Goal: Information Seeking & Learning: Learn about a topic

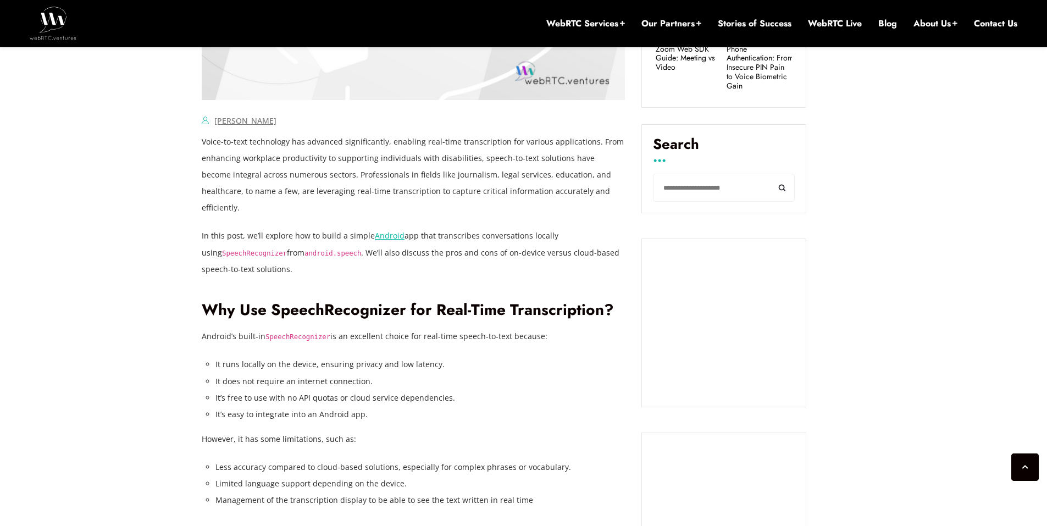
scroll to position [725, 0]
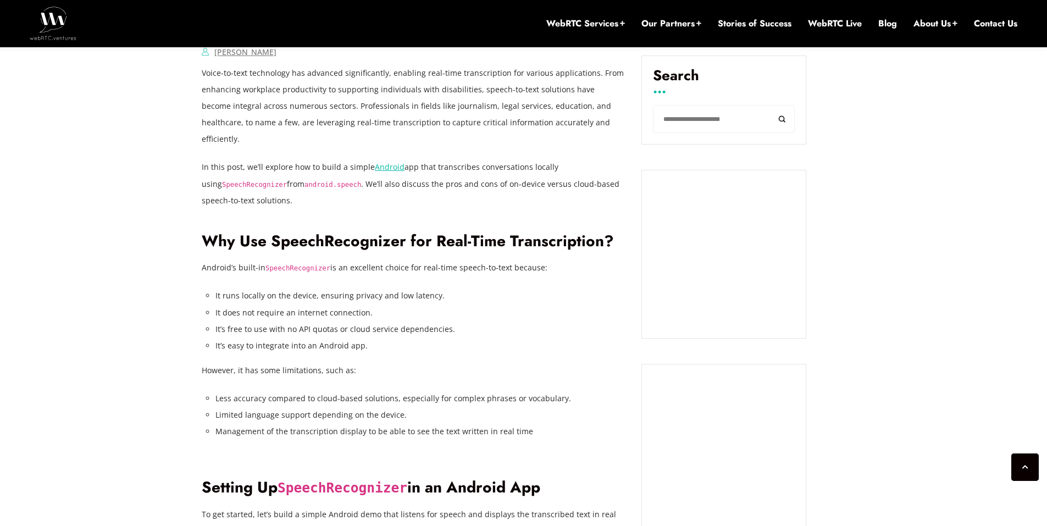
click at [465, 169] on p "In this post, we’ll explore how to build a simple Android app that transcribes …" at bounding box center [413, 183] width 423 height 49
drag, startPoint x: 423, startPoint y: 148, endPoint x: 430, endPoint y: 147, distance: 6.8
click at [423, 159] on p "In this post, we’ll explore how to build a simple Android app that transcribes …" at bounding box center [413, 183] width 423 height 49
click at [362, 73] on p "Voice-to-text technology has advanced significantly, enabling real-time transcr…" at bounding box center [413, 106] width 423 height 82
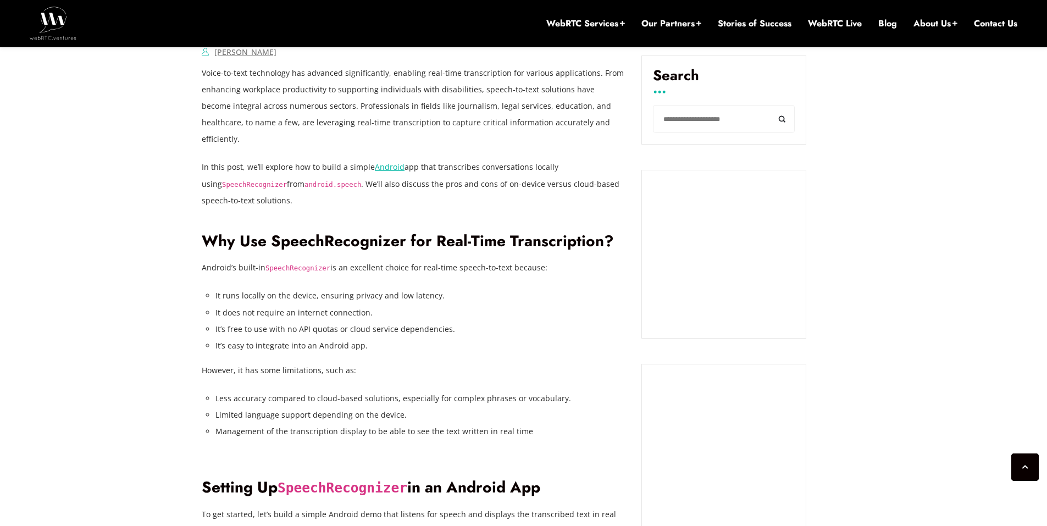
click at [490, 120] on p "Voice-to-text technology has advanced significantly, enabling real-time transcr…" at bounding box center [413, 106] width 423 height 82
click at [475, 74] on p "Voice-to-text technology has advanced significantly, enabling real-time transcr…" at bounding box center [413, 106] width 423 height 82
click at [547, 98] on p "Voice-to-text technology has advanced significantly, enabling real-time transcr…" at bounding box center [413, 106] width 423 height 82
click at [483, 73] on p "Voice-to-text technology has advanced significantly, enabling real-time transcr…" at bounding box center [413, 106] width 423 height 82
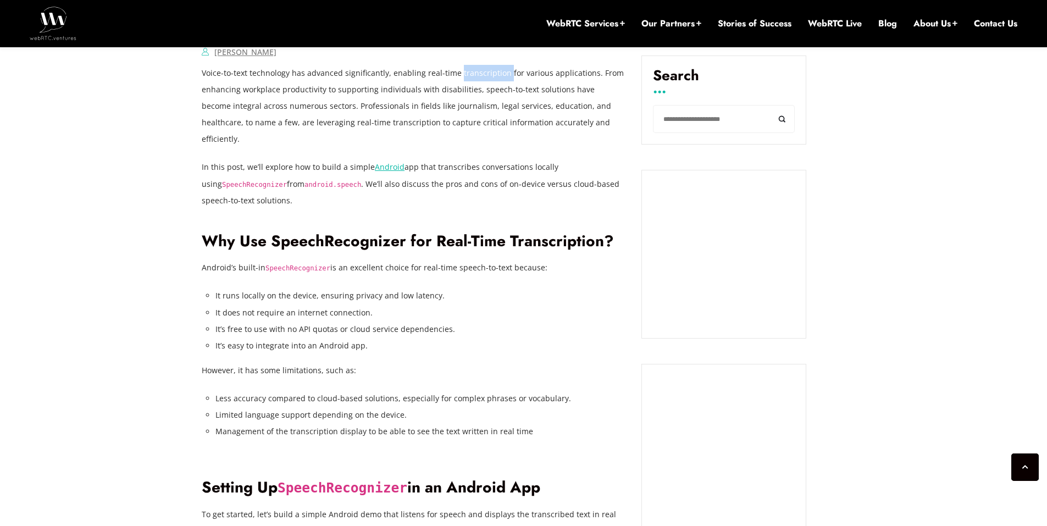
click at [483, 73] on p "Voice-to-text technology has advanced significantly, enabling real-time transcr…" at bounding box center [413, 106] width 423 height 82
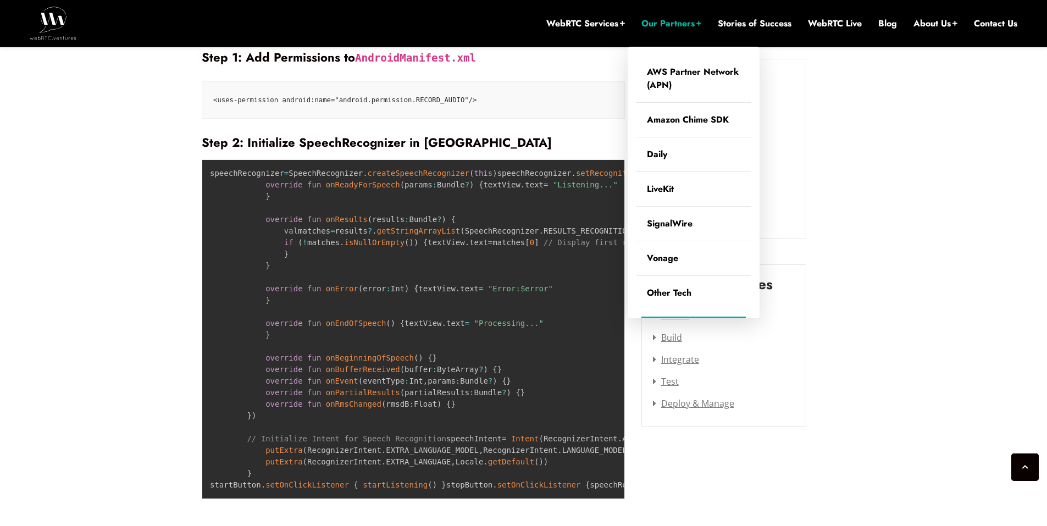
scroll to position [1262, 0]
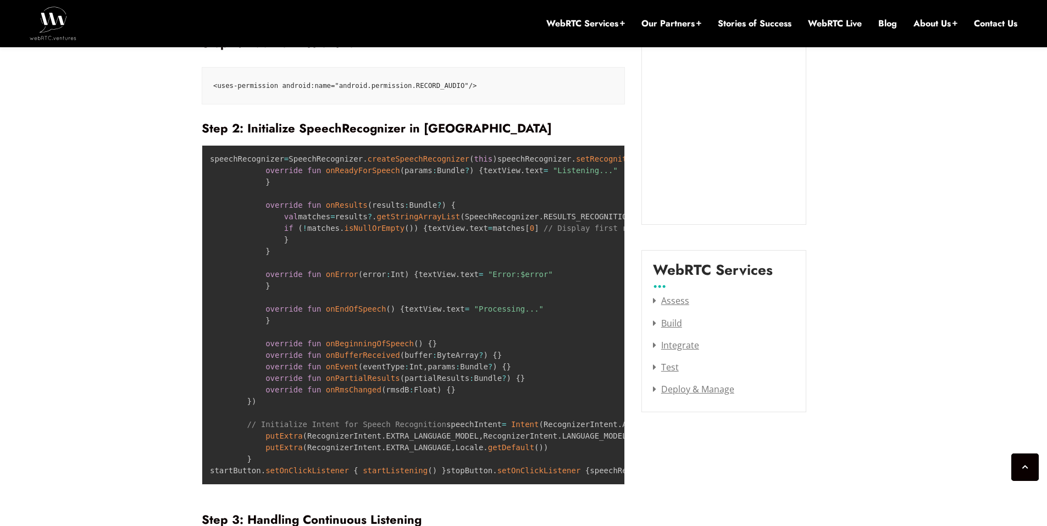
click at [373, 121] on h3 "Step 2: Initialize SpeechRecognizer in [GEOGRAPHIC_DATA]" at bounding box center [413, 128] width 423 height 15
copy h3 "SpeechRecognizer"
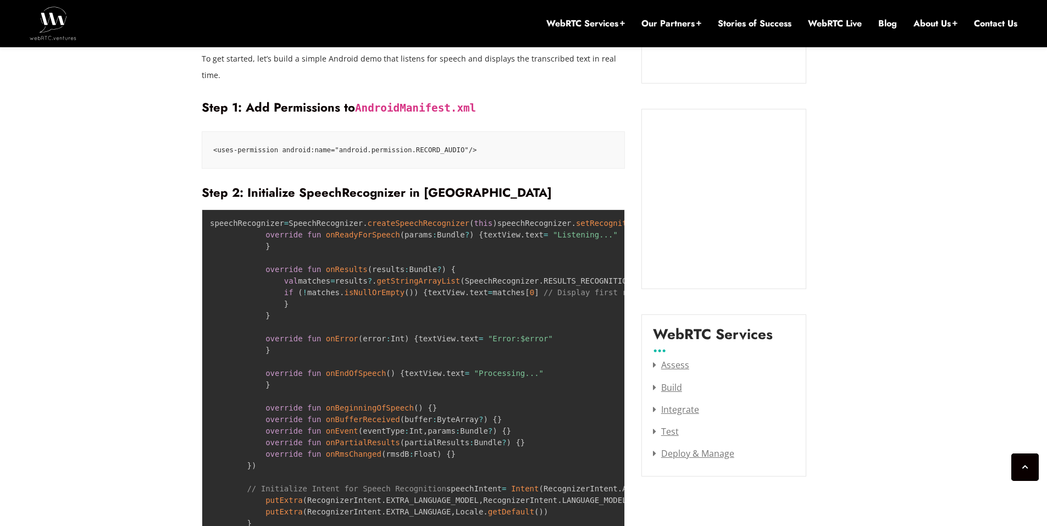
scroll to position [1042, 0]
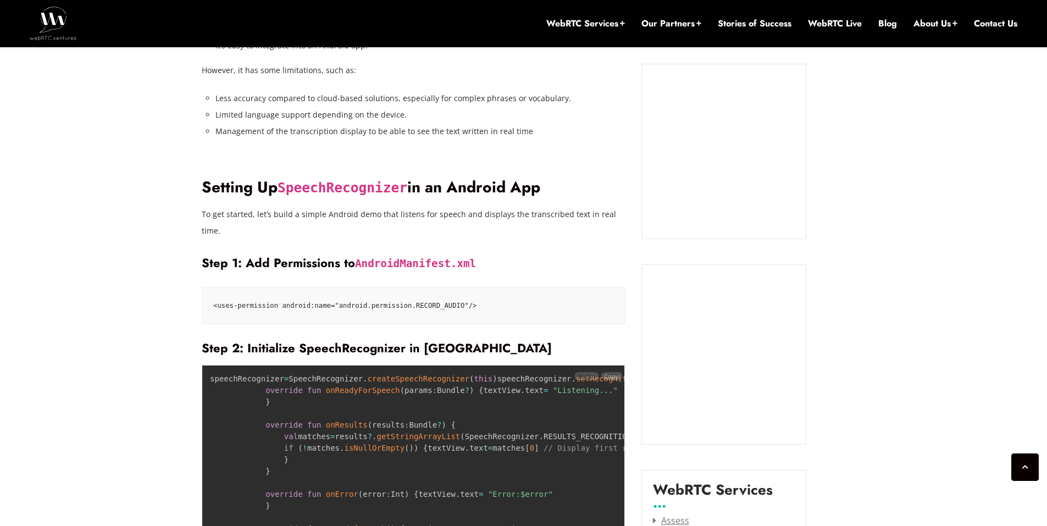
click at [588, 372] on span "Kotlin" at bounding box center [586, 376] width 23 height 8
drag, startPoint x: 607, startPoint y: 346, endPoint x: 470, endPoint y: 364, distance: 137.6
click at [478, 375] on div "speechRecognizer = SpeechRecognizer . createSpeechRecognizer ( this ) speechRec…" at bounding box center [413, 535] width 423 height 340
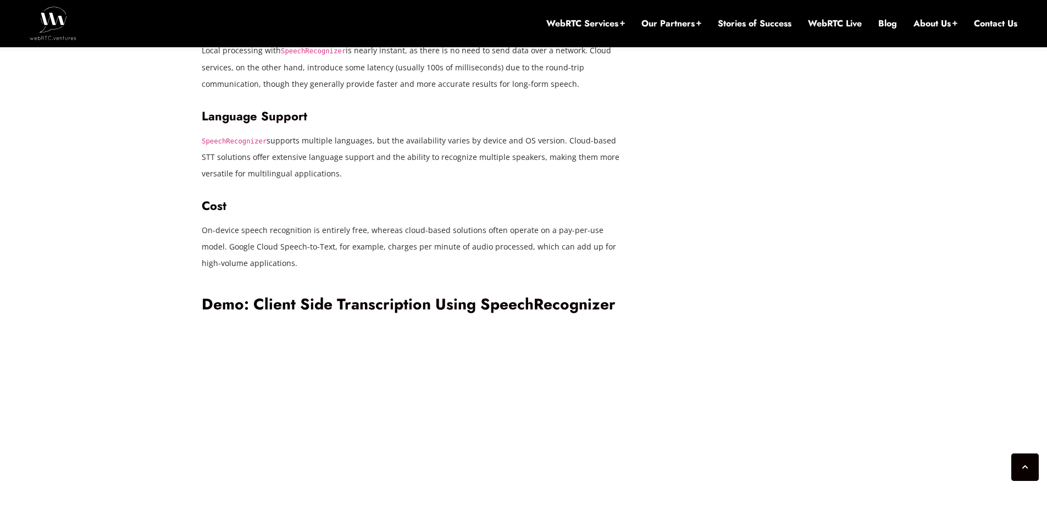
scroll to position [2171, 0]
